Goal: Obtain resource: Obtain resource

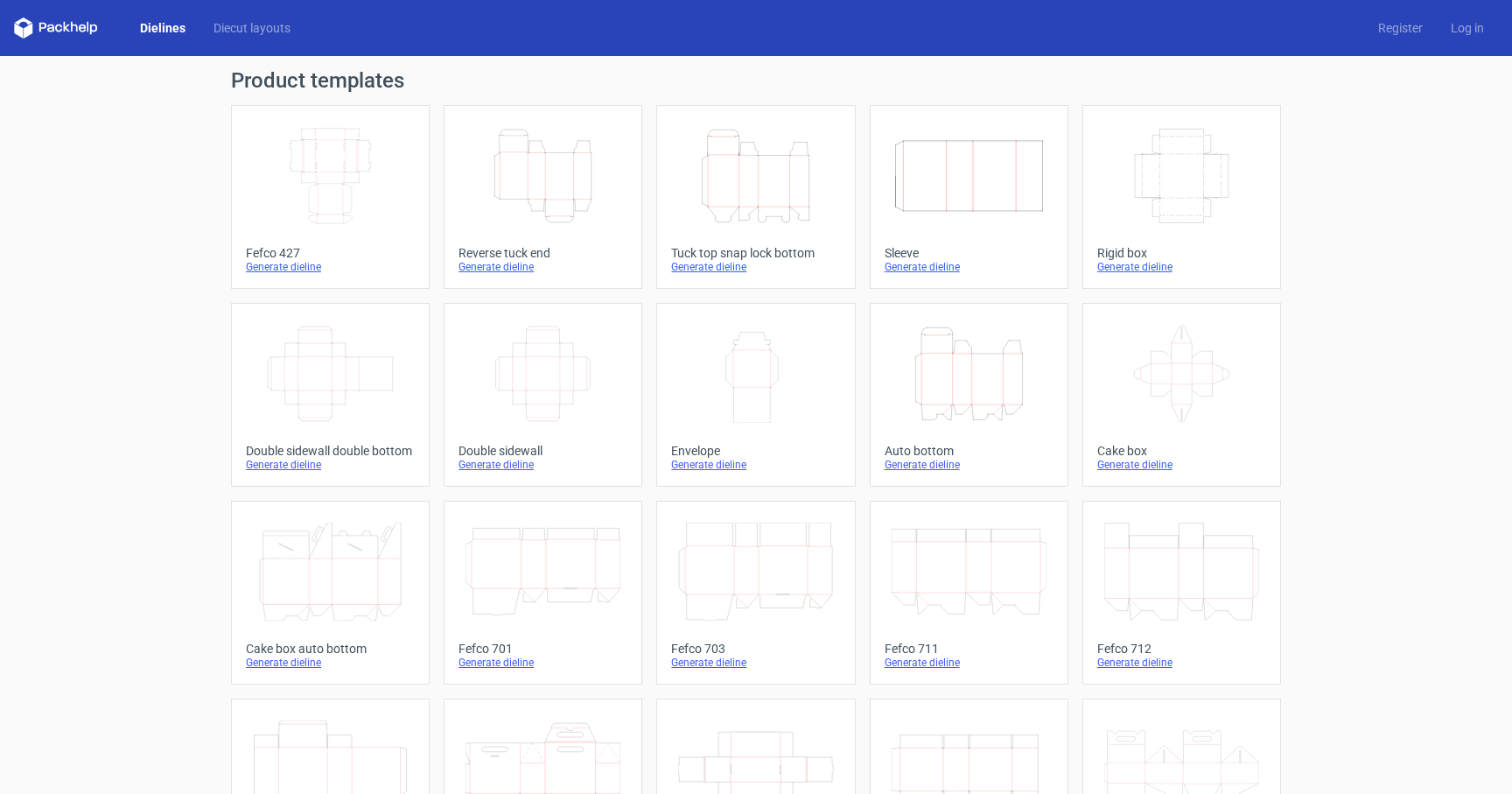
click at [149, 31] on link "Dielines" at bounding box center [163, 28] width 74 height 17
click at [260, 29] on link "Diecut layouts" at bounding box center [252, 28] width 105 height 17
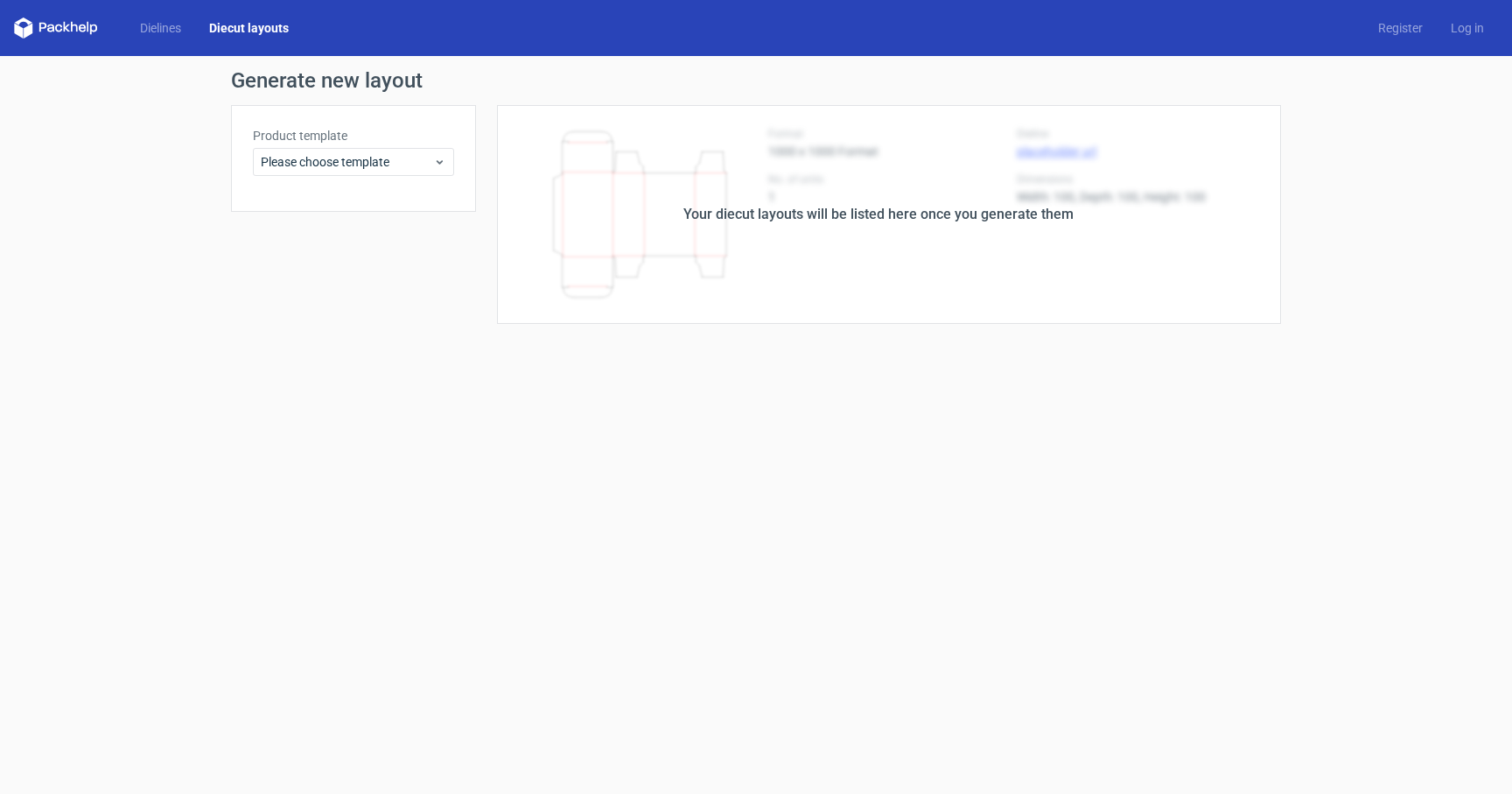
click at [798, 226] on div "Your diecut layouts will be listed here once you generate them" at bounding box center [879, 214] width 805 height 219
drag, startPoint x: 703, startPoint y: 210, endPoint x: 642, endPoint y: 217, distance: 61.4
click at [700, 209] on div "Your diecut layouts will be listed here once you generate them" at bounding box center [878, 214] width 390 height 21
click at [364, 159] on span "Please choose template" at bounding box center [347, 162] width 172 height 17
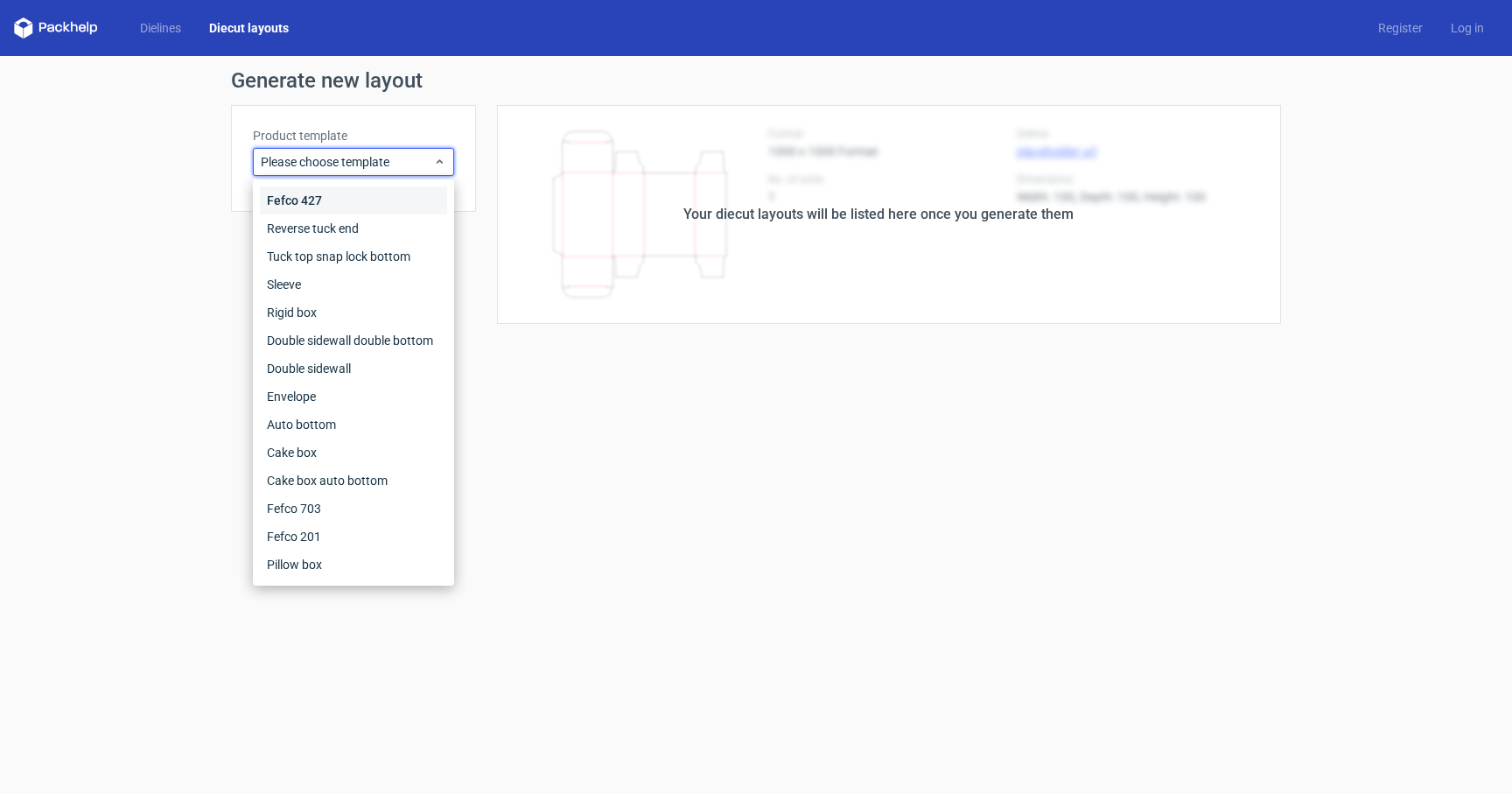
click at [371, 200] on div "Fefco 427" at bounding box center [354, 200] width 187 height 28
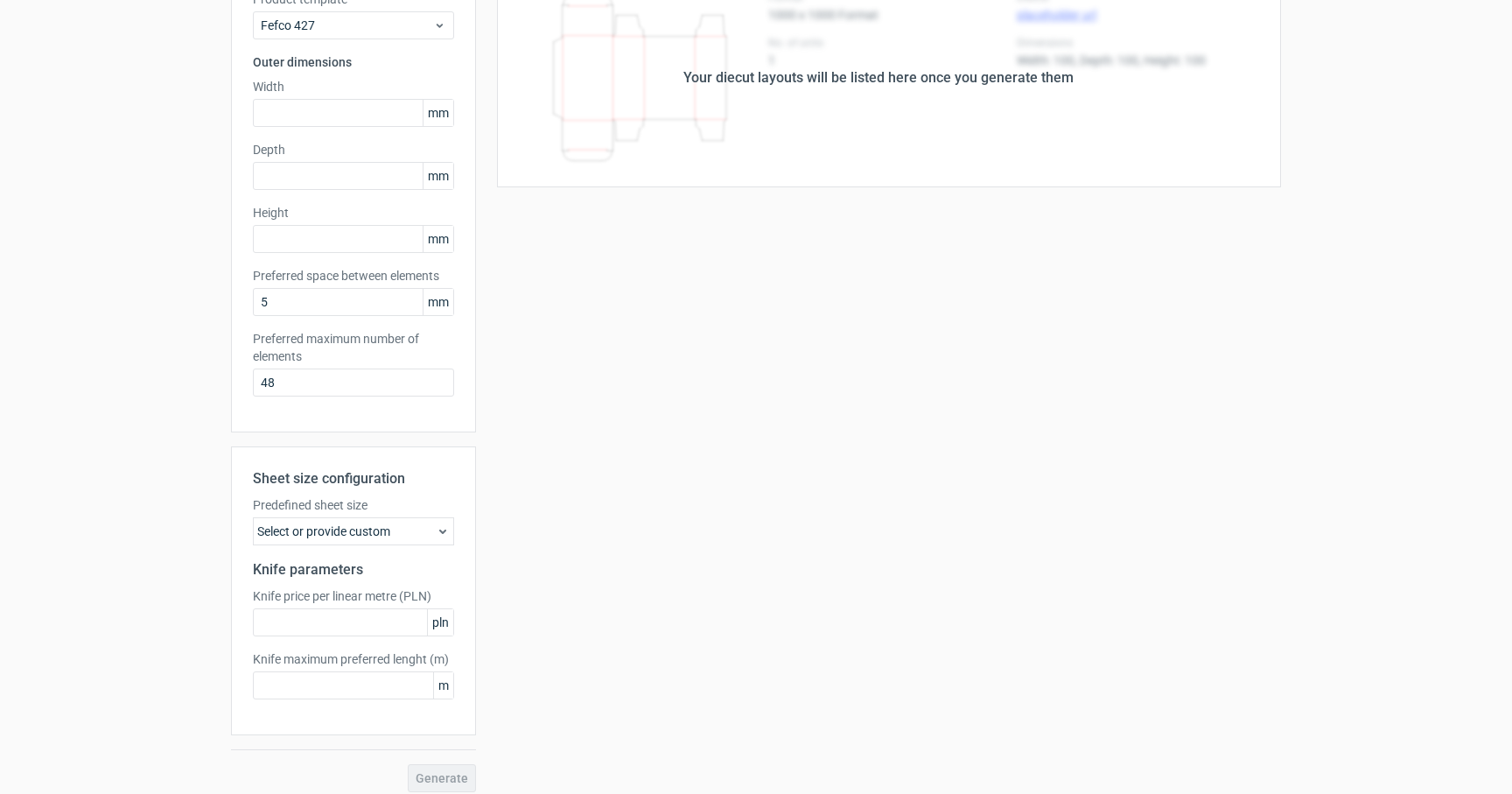
scroll to position [149, 0]
